Goal: Browse casually

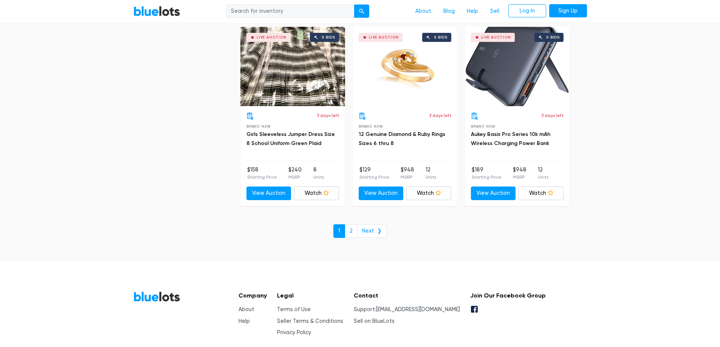
scroll to position [3233, 0]
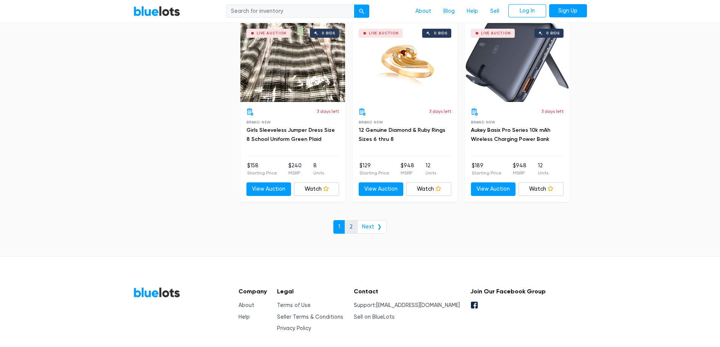
click at [353, 226] on link "2" at bounding box center [351, 227] width 13 height 14
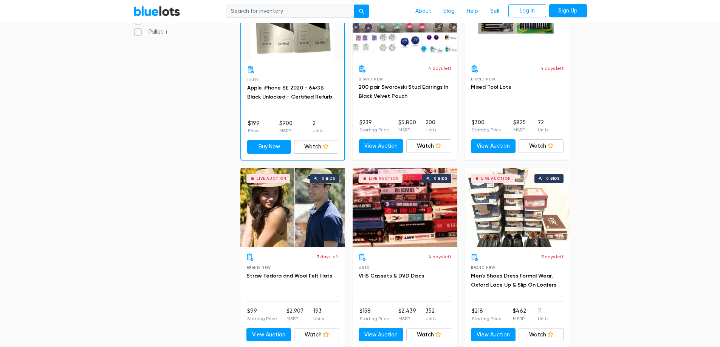
scroll to position [288, 0]
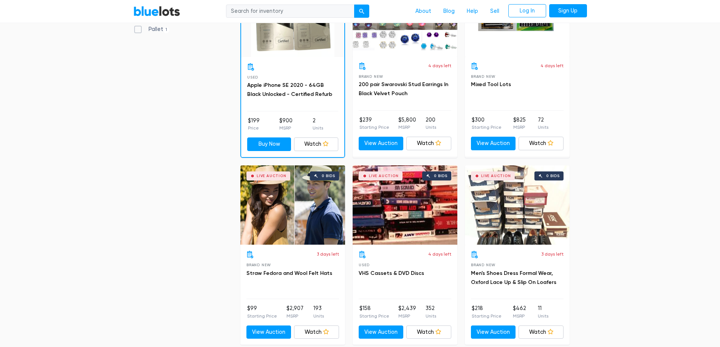
click at [511, 227] on div "Live Auction 0 bids" at bounding box center [517, 204] width 105 height 79
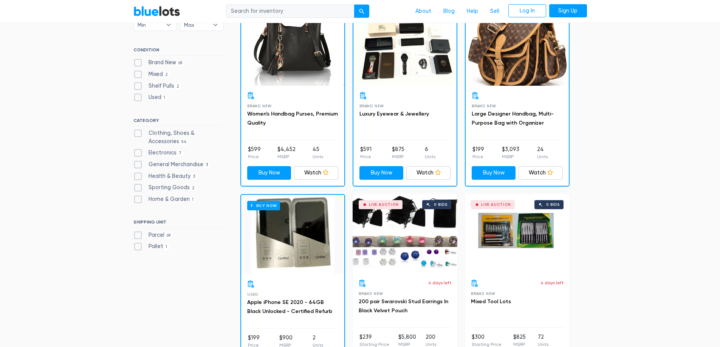
scroll to position [0, 0]
